Goal: Task Accomplishment & Management: Use online tool/utility

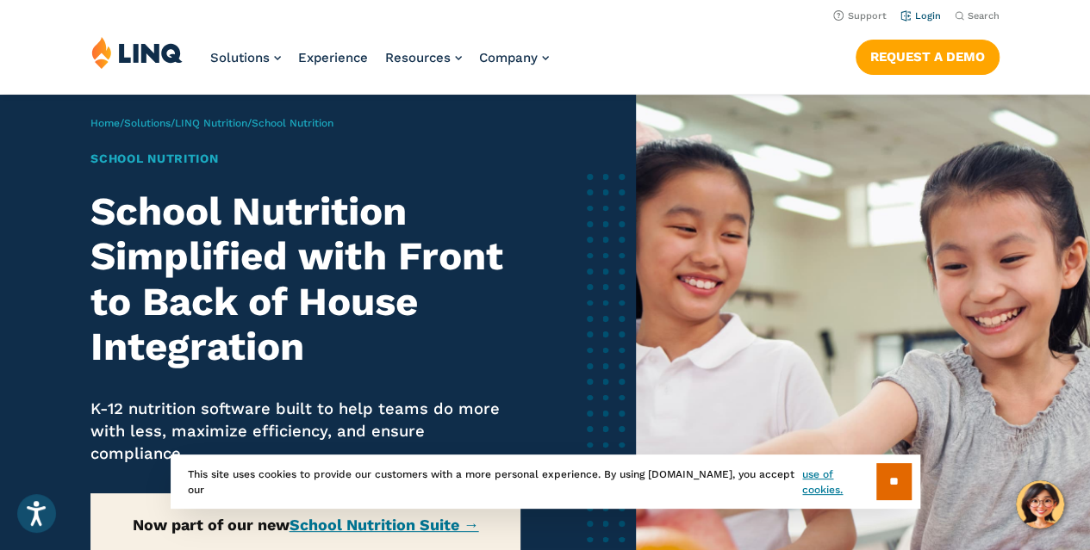
click at [905, 16] on link "Login" at bounding box center [920, 15] width 40 height 11
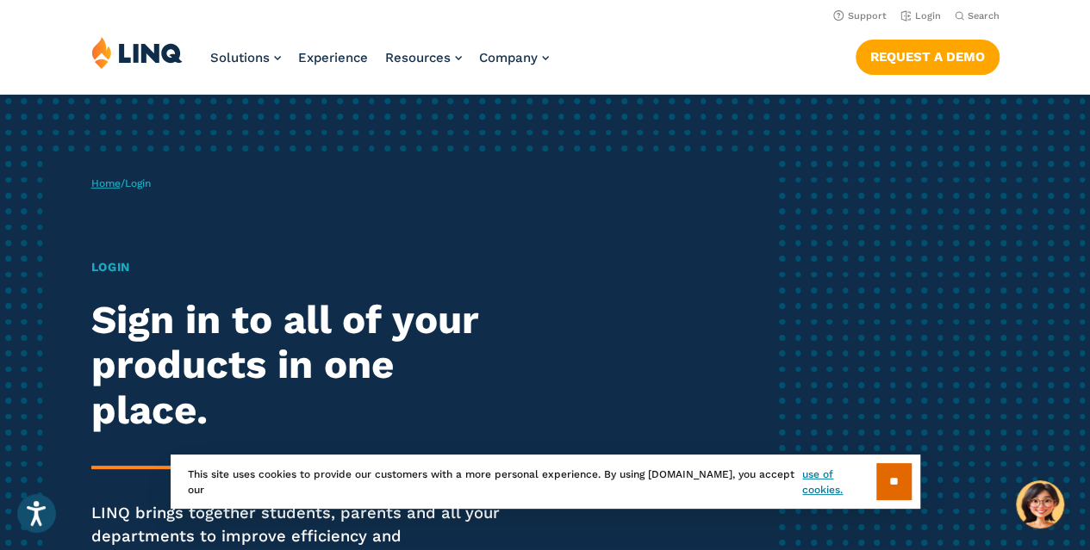
click at [121, 190] on link "Home" at bounding box center [105, 183] width 29 height 12
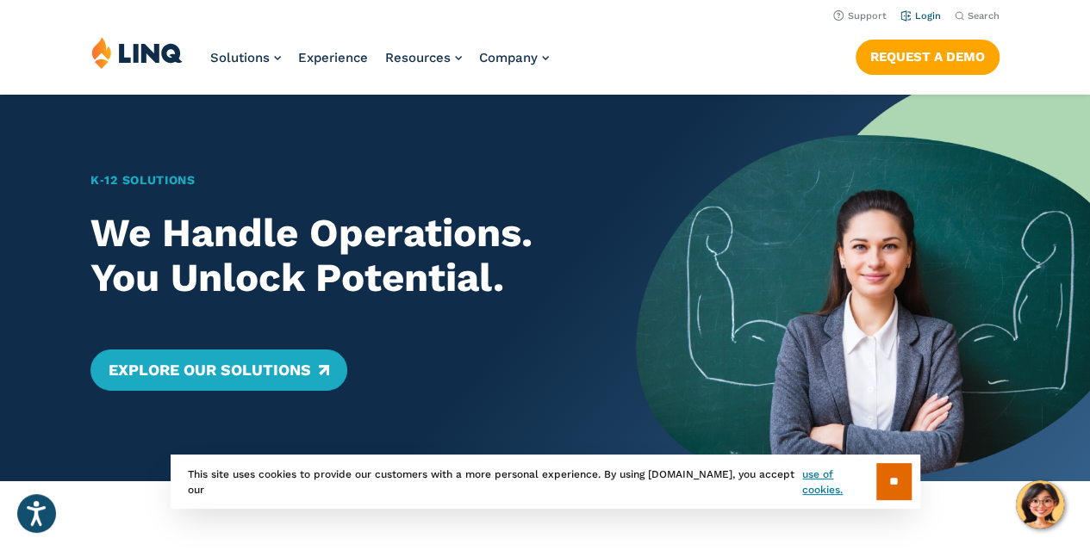
click at [905, 15] on link "Login" at bounding box center [920, 15] width 40 height 11
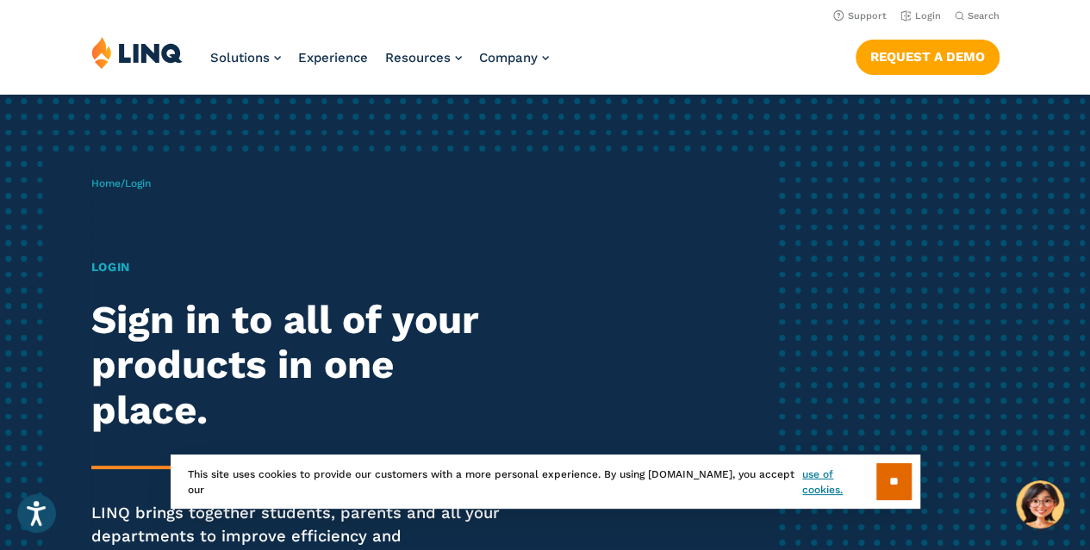
click at [151, 190] on span "Login" at bounding box center [138, 183] width 26 height 12
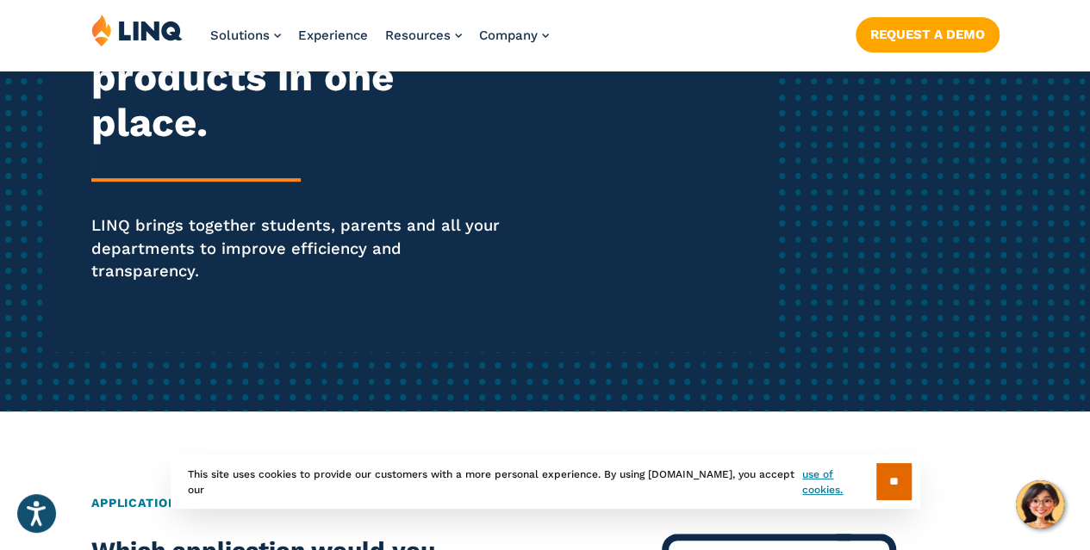
scroll to position [345, 0]
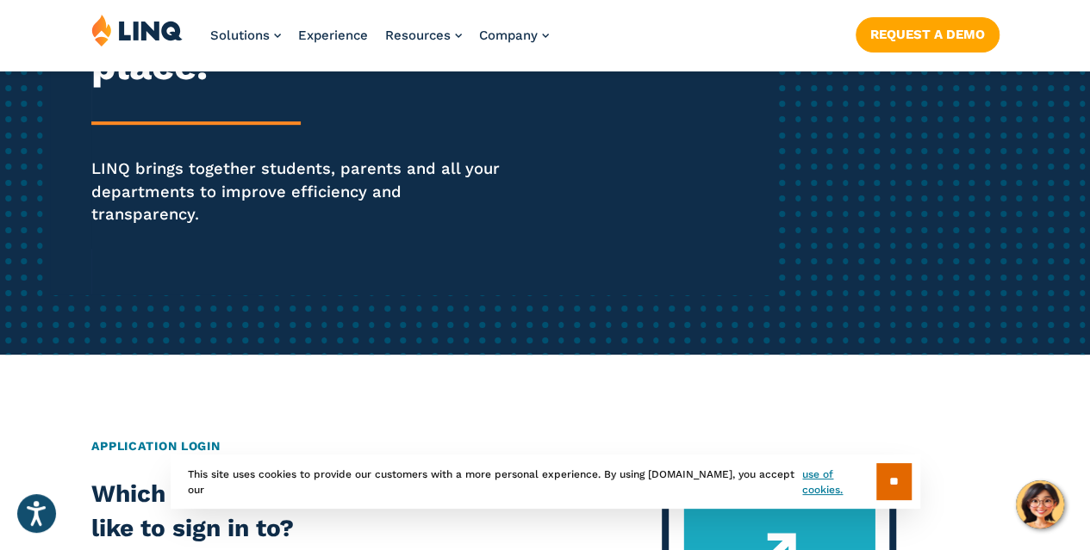
click at [190, 144] on div "Login Sign in to all of your products in one place. LINQ brings together studen…" at bounding box center [301, 94] width 420 height 360
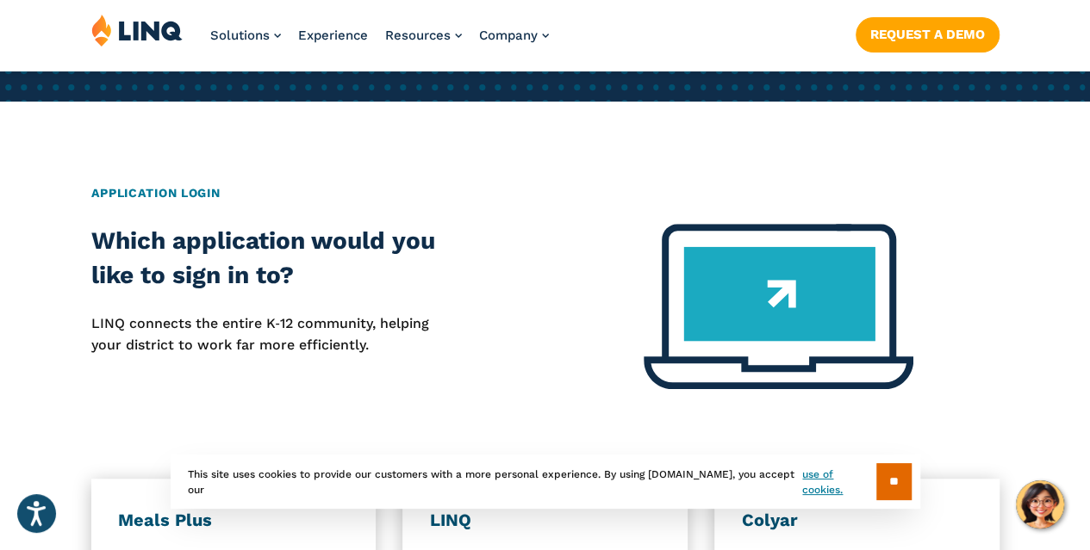
scroll to position [775, 0]
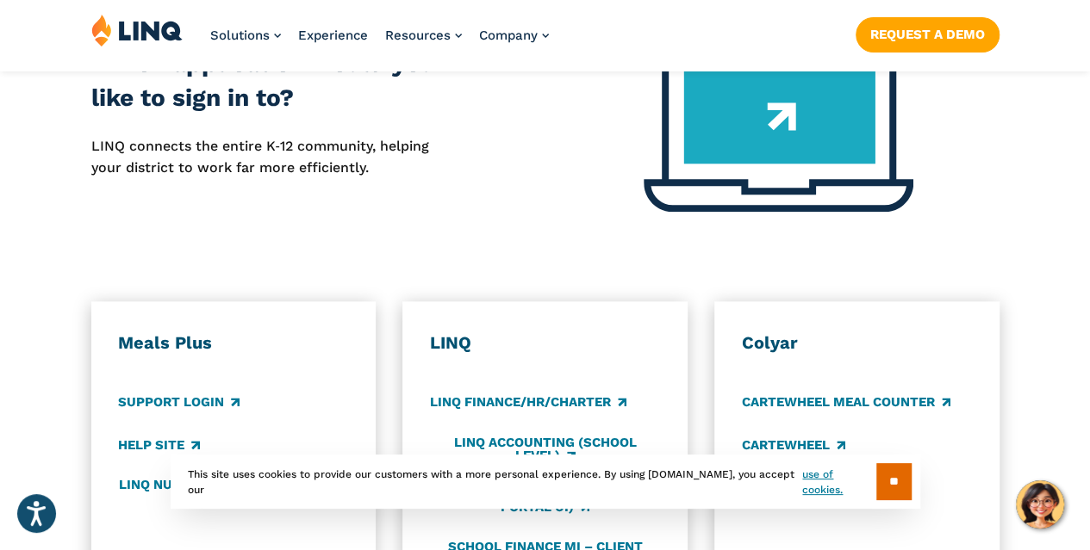
drag, startPoint x: 890, startPoint y: 482, endPoint x: 888, endPoint y: 464, distance: 17.3
click at [890, 482] on input "**" at bounding box center [893, 481] width 35 height 37
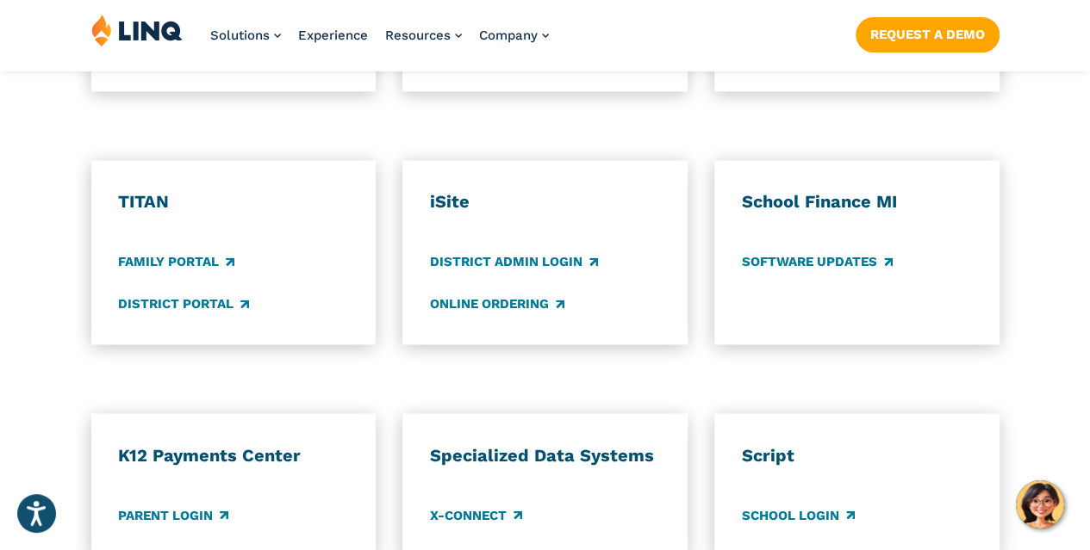
scroll to position [1292, 0]
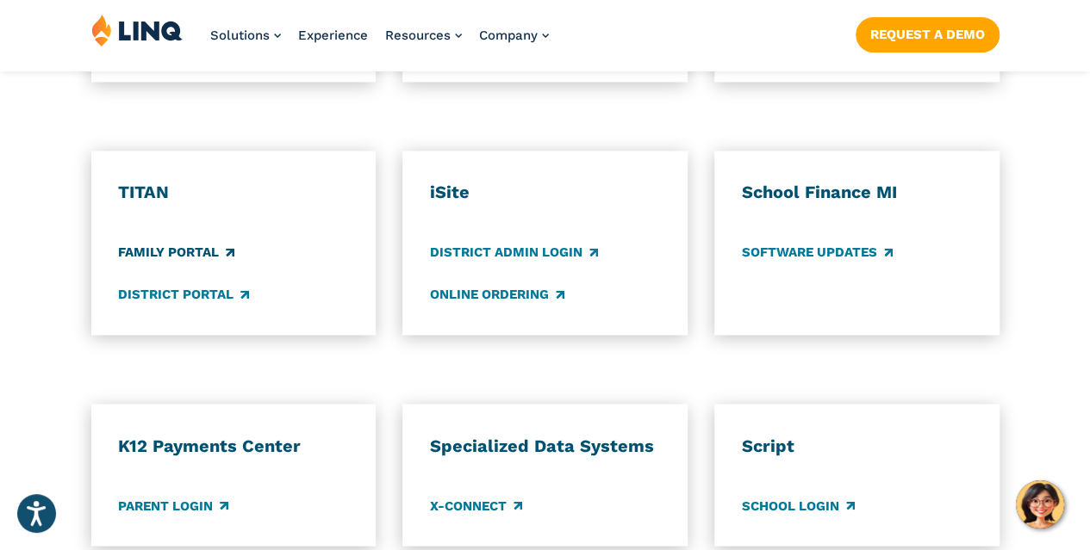
click at [192, 262] on link "Family Portal" at bounding box center [176, 252] width 116 height 19
